Goal: Find specific page/section: Find specific page/section

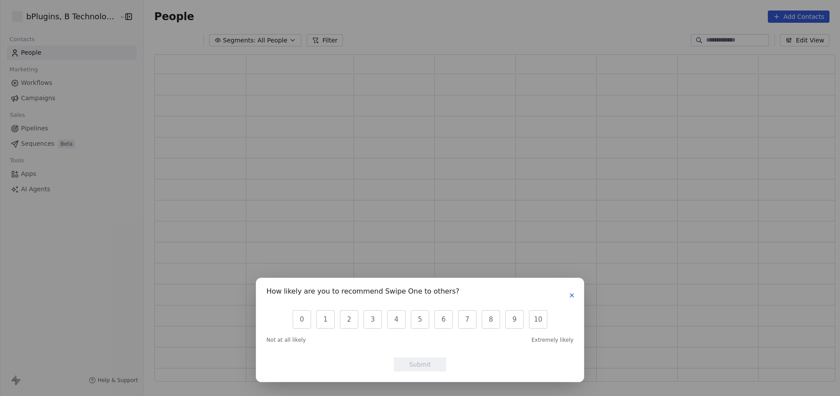
scroll to position [321, 675]
click at [573, 296] on icon "button" at bounding box center [572, 295] width 7 height 7
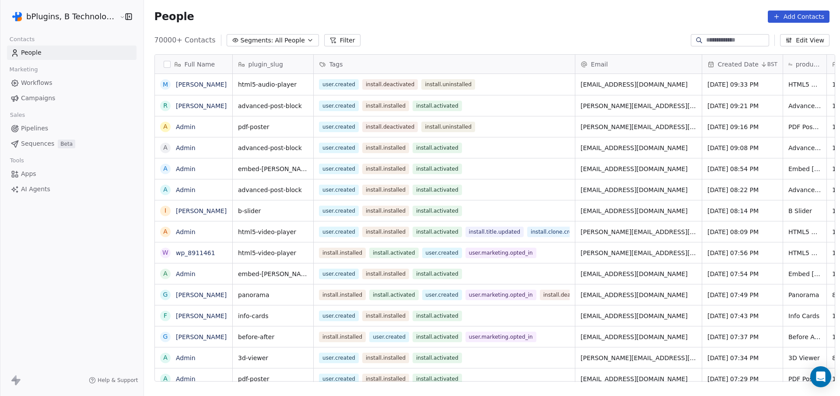
scroll to position [342, 696]
click at [88, 13] on html "bPlugins, B Technologies LLC Contacts People Marketing Workflows Campaigns Sale…" at bounding box center [420, 198] width 840 height 396
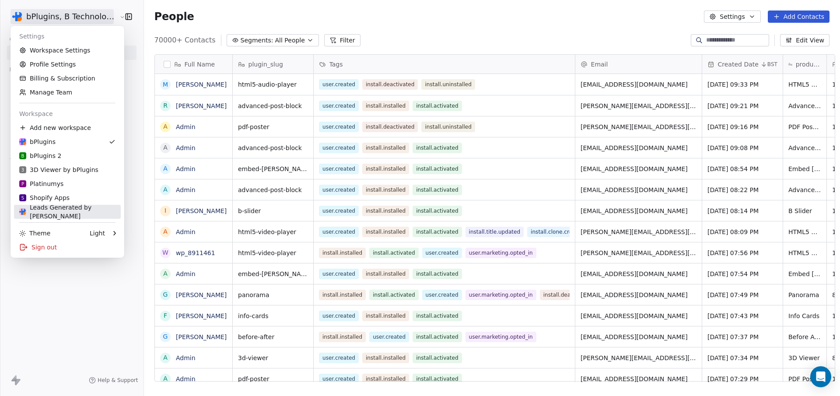
click at [41, 216] on link "Leads Generated by [PERSON_NAME]" at bounding box center [67, 212] width 107 height 14
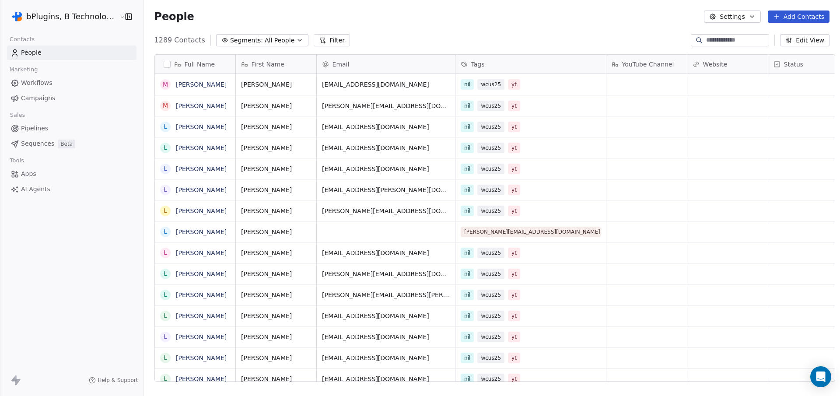
scroll to position [342, 696]
click at [37, 128] on span "Pipelines" at bounding box center [34, 128] width 27 height 9
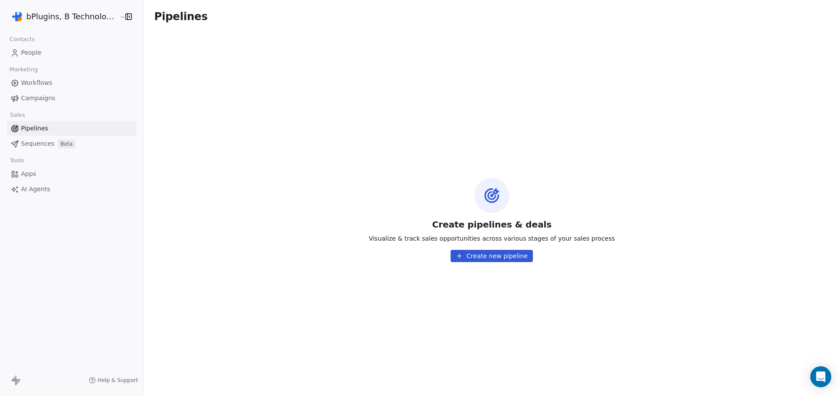
click at [54, 83] on link "Workflows" at bounding box center [72, 83] width 130 height 14
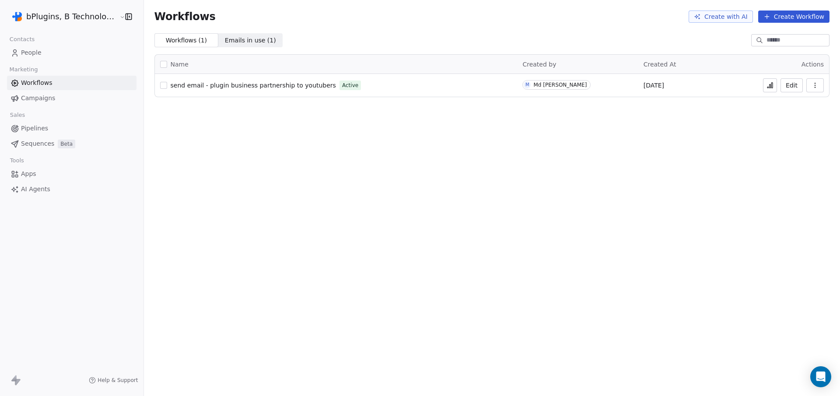
click at [766, 85] on button at bounding box center [770, 85] width 14 height 14
